Goal: Information Seeking & Learning: Learn about a topic

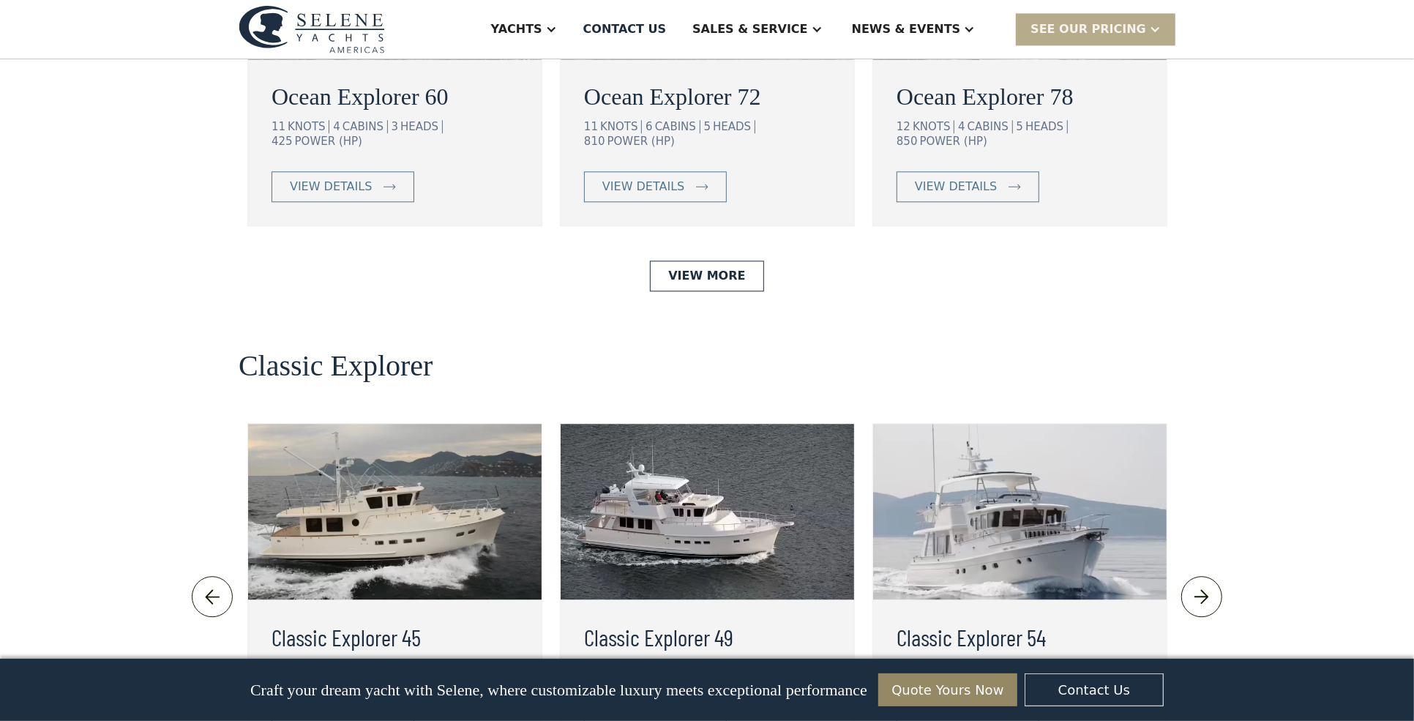
scroll to position [3074, 0]
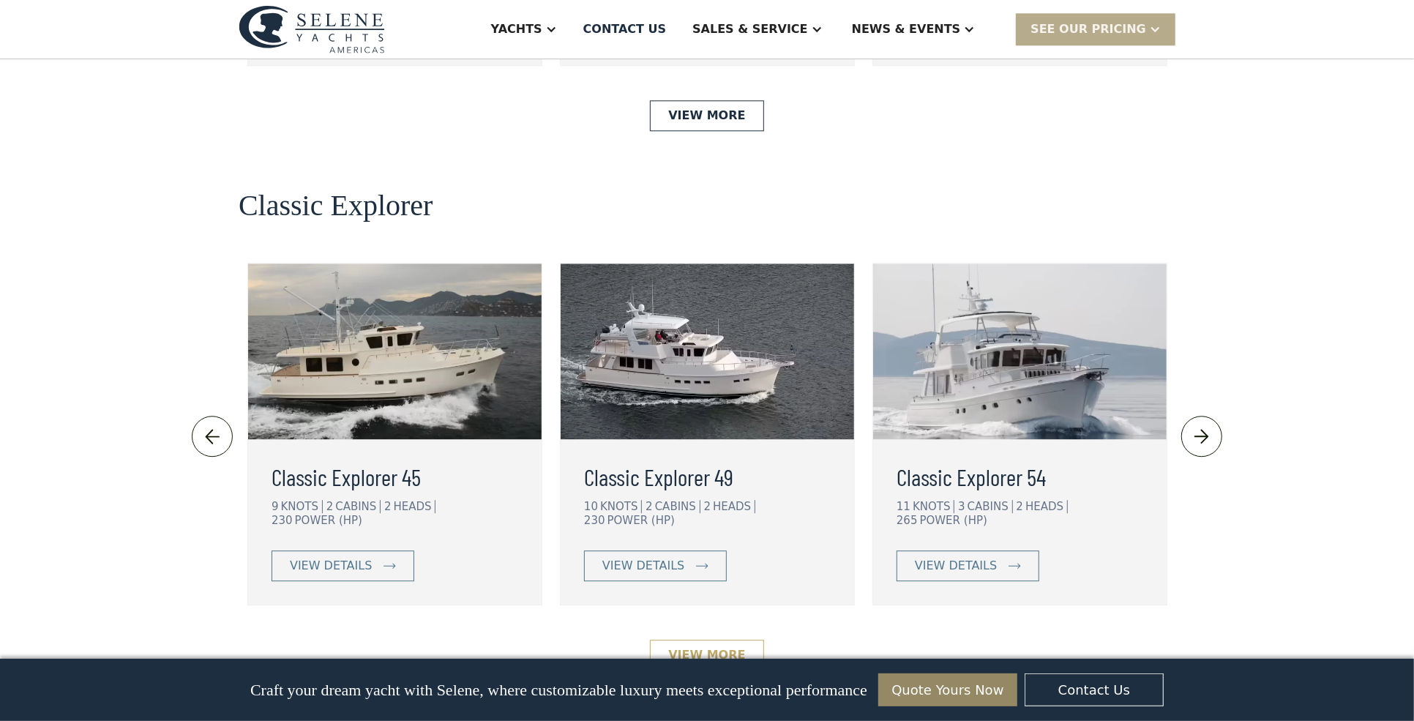
click at [709, 640] on link "View More" at bounding box center [706, 655] width 113 height 31
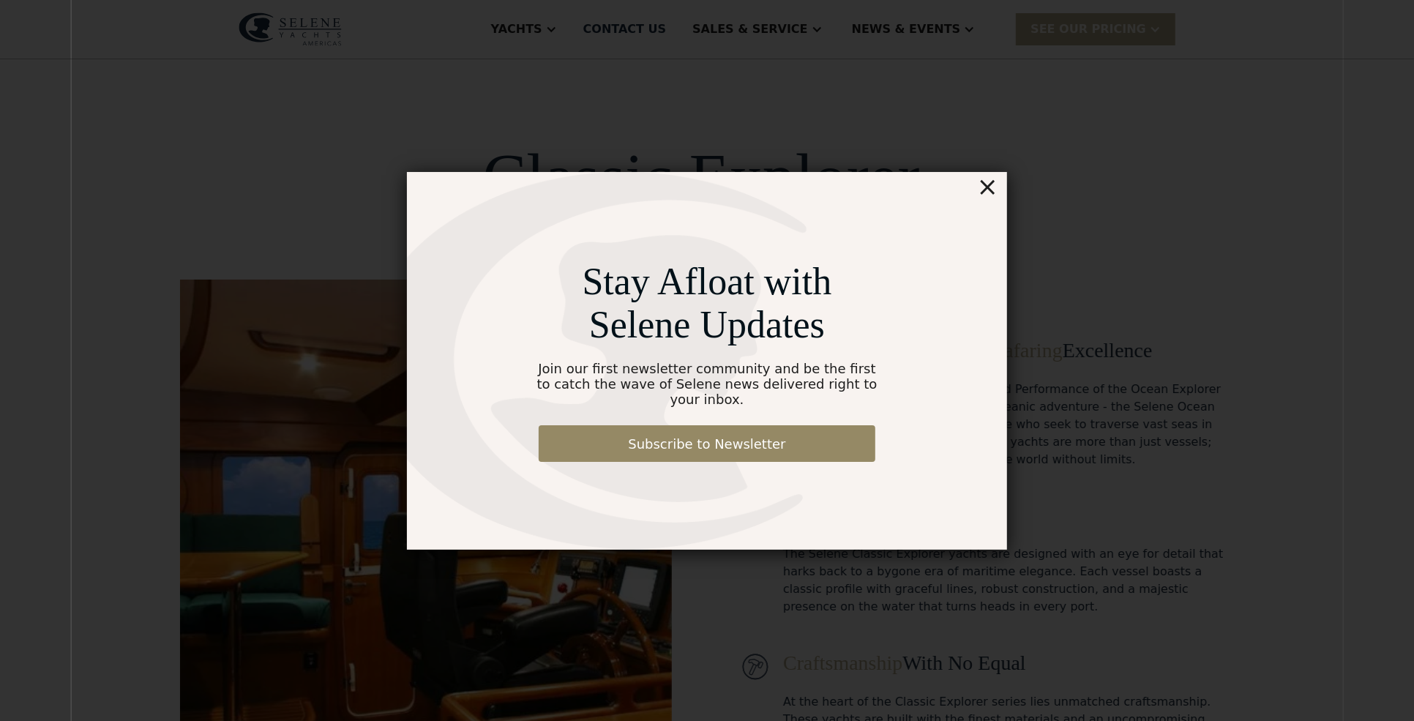
click at [989, 197] on div "×" at bounding box center [987, 186] width 21 height 29
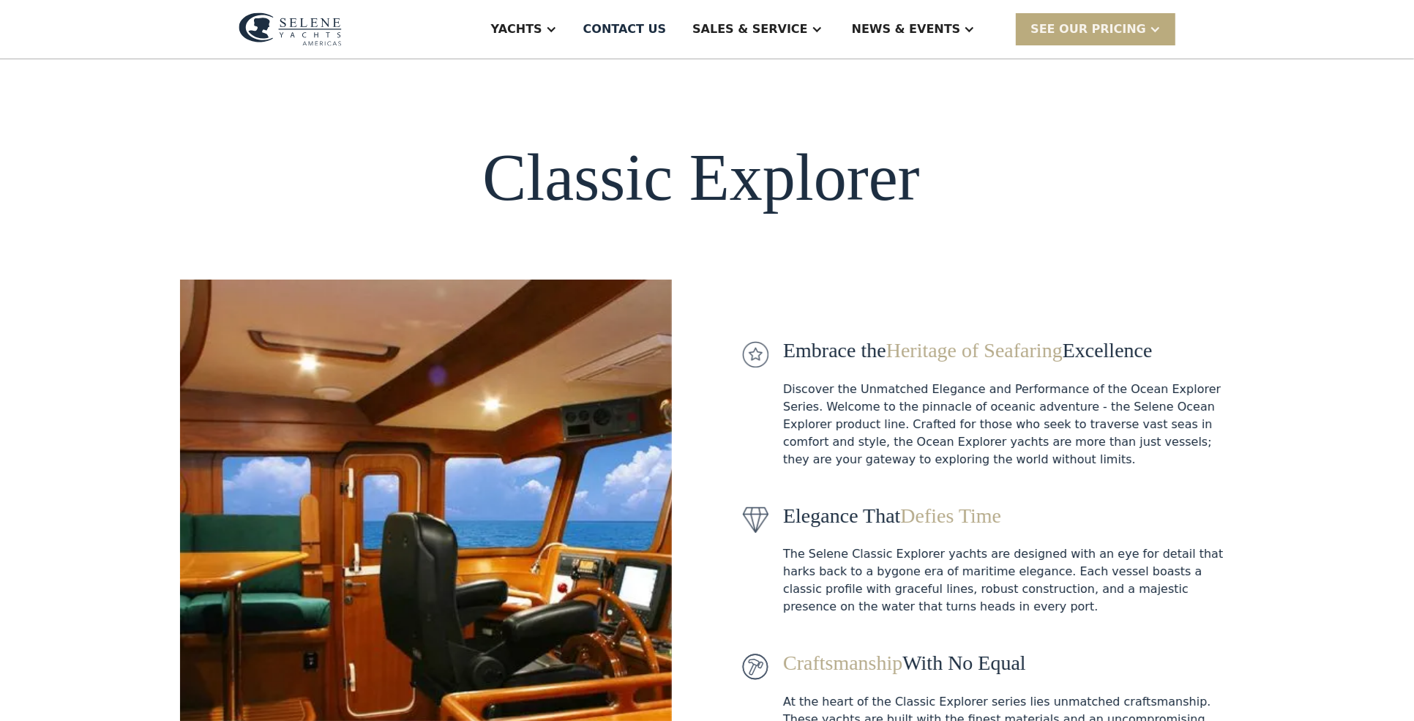
click at [1093, 23] on div "SEE Our Pricing" at bounding box center [1088, 29] width 116 height 18
click at [904, 72] on div "News" at bounding box center [942, 73] width 187 height 12
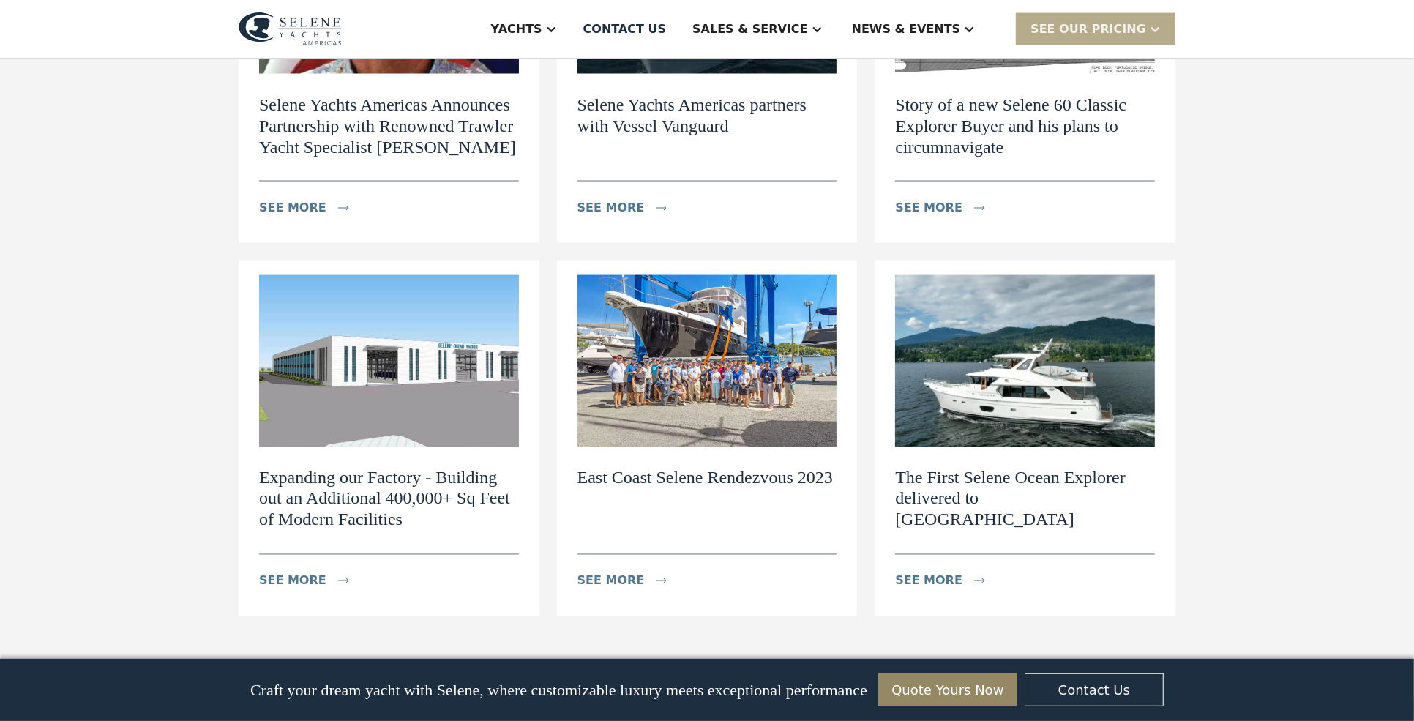
scroll to position [1975, 0]
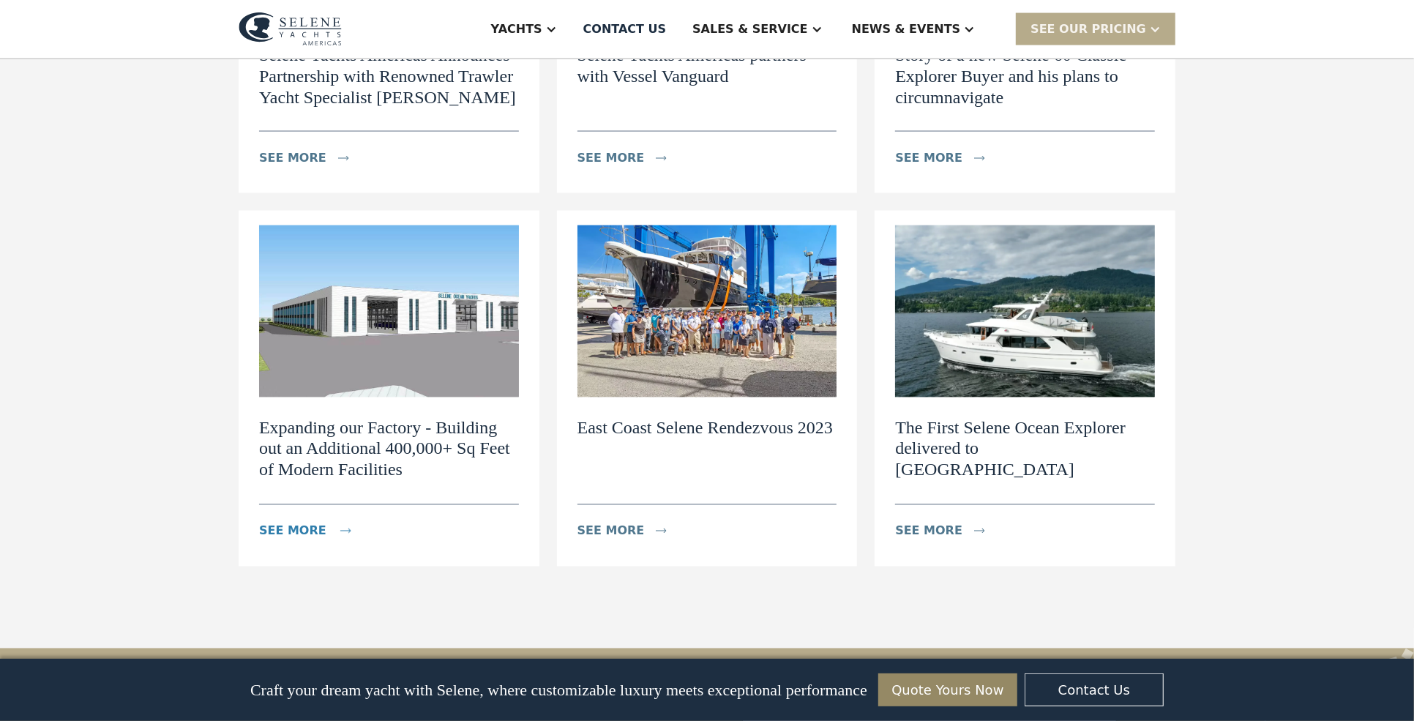
click at [296, 523] on div "see more" at bounding box center [292, 532] width 67 height 18
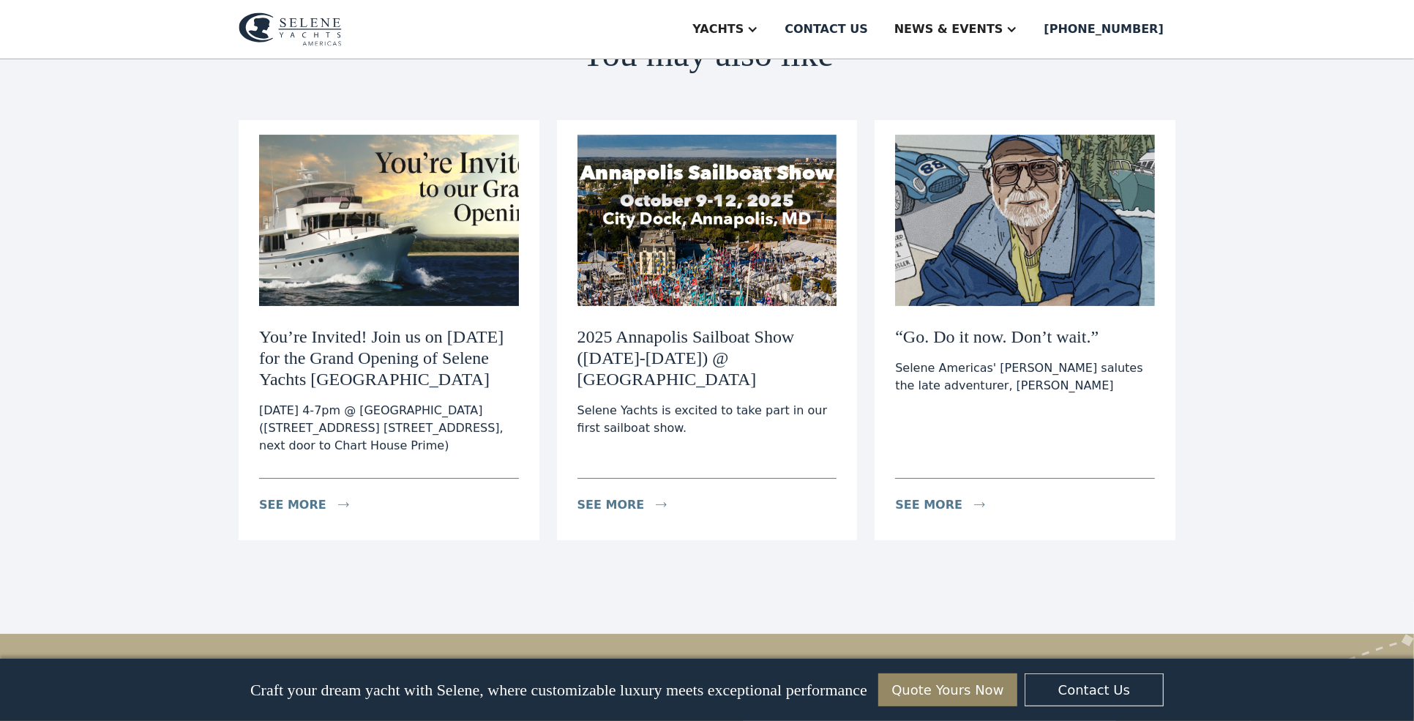
scroll to position [4245, 0]
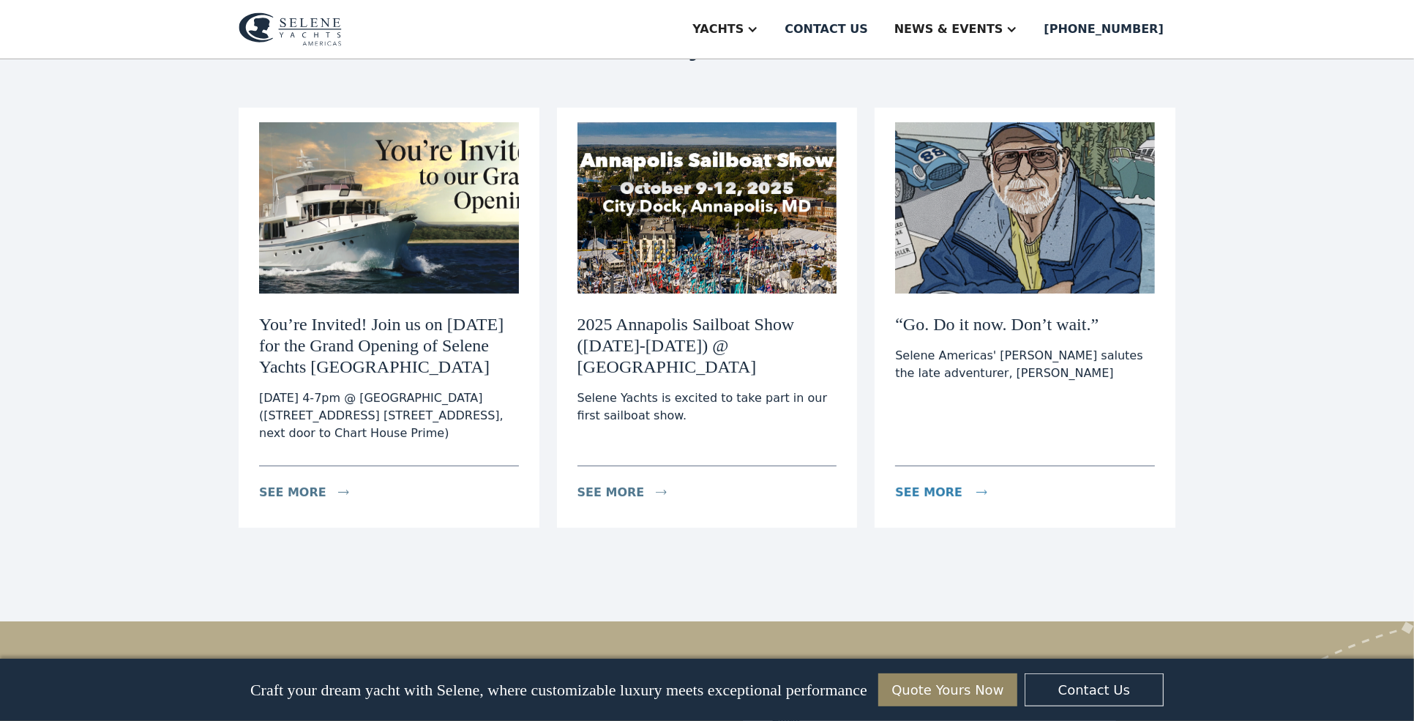
click at [935, 484] on div "see more" at bounding box center [928, 493] width 67 height 18
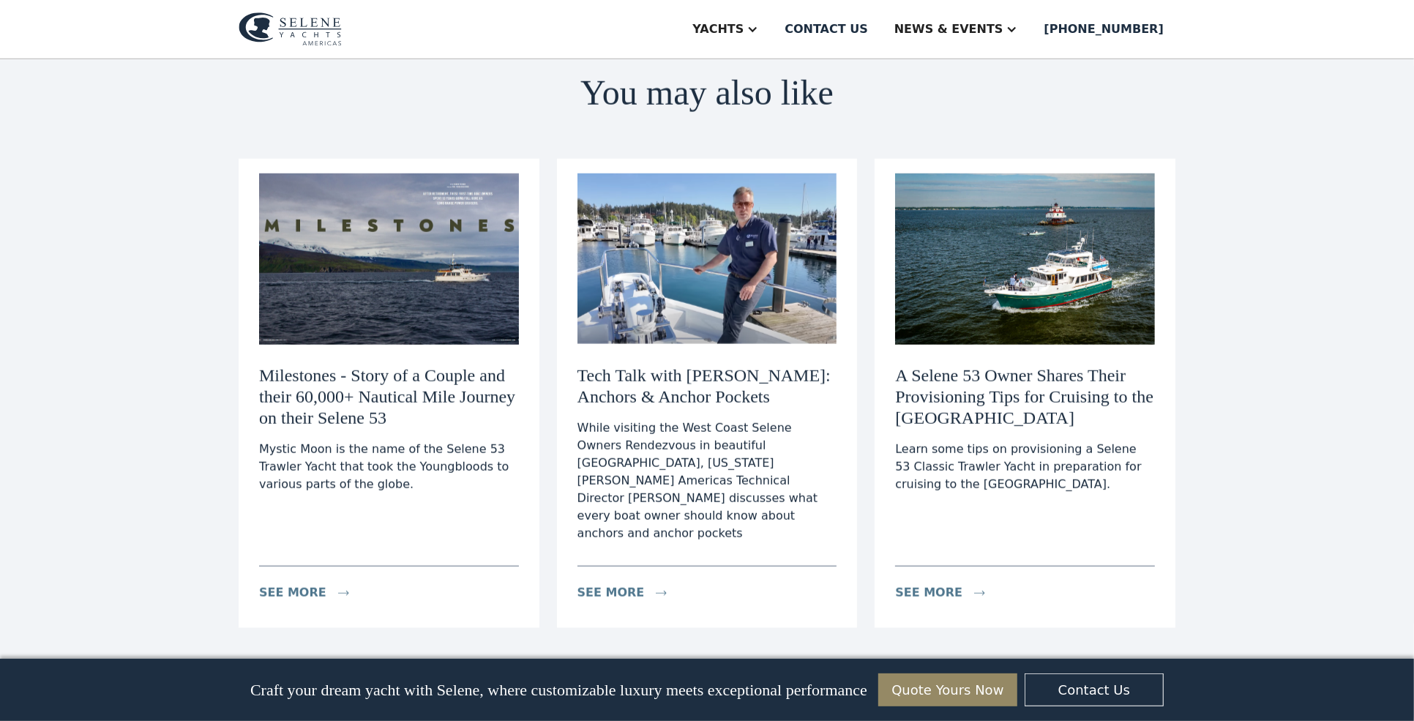
scroll to position [1243, 0]
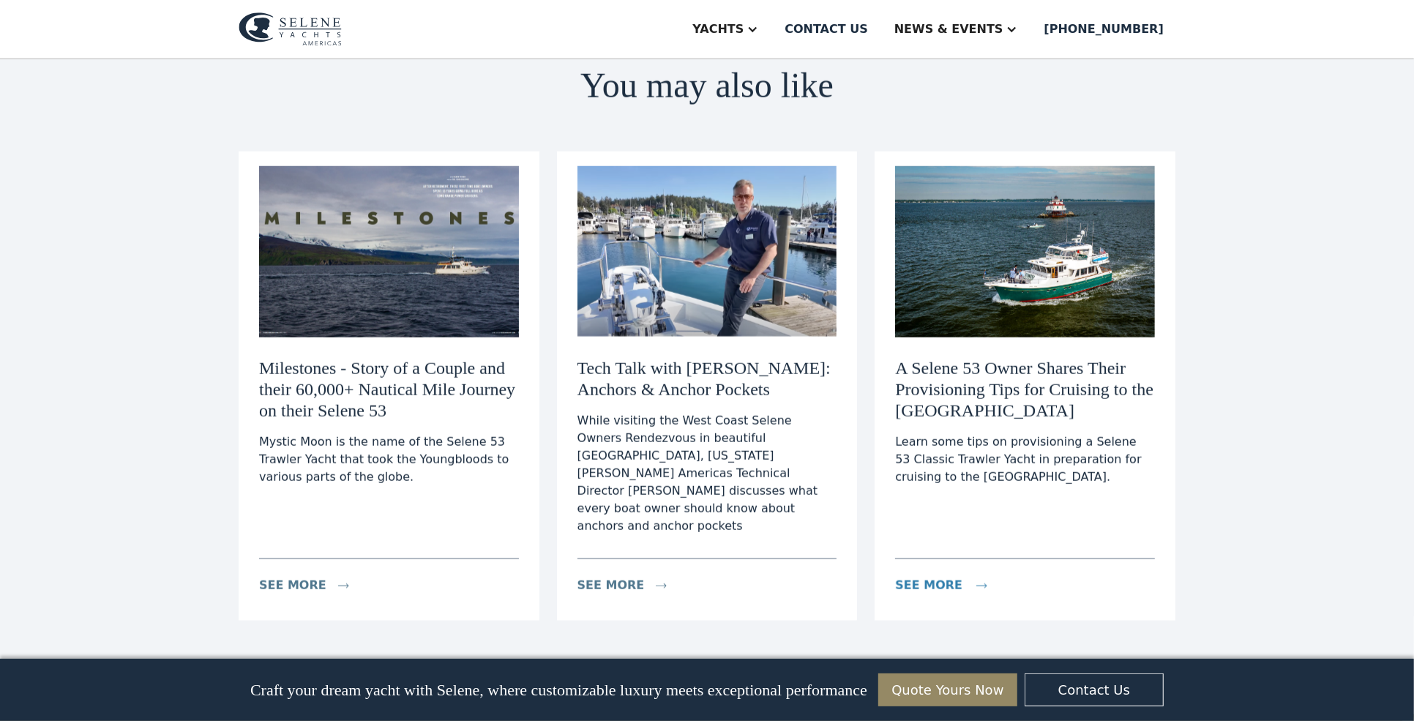
click at [922, 577] on div "see more" at bounding box center [928, 586] width 67 height 18
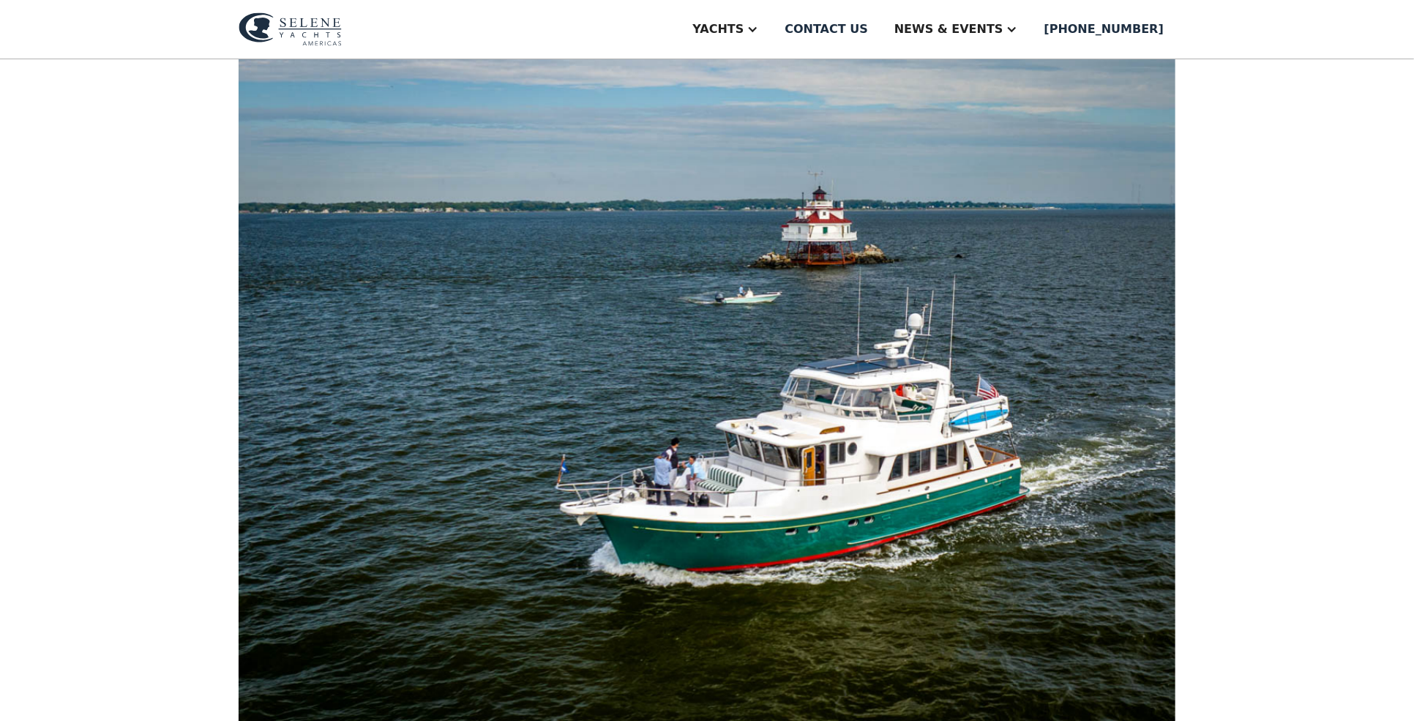
scroll to position [439, 0]
